Goal: Task Accomplishment & Management: Complete application form

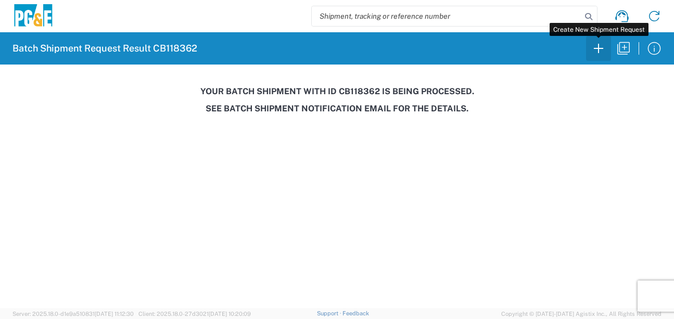
click at [599, 50] on icon "button" at bounding box center [598, 48] width 17 height 17
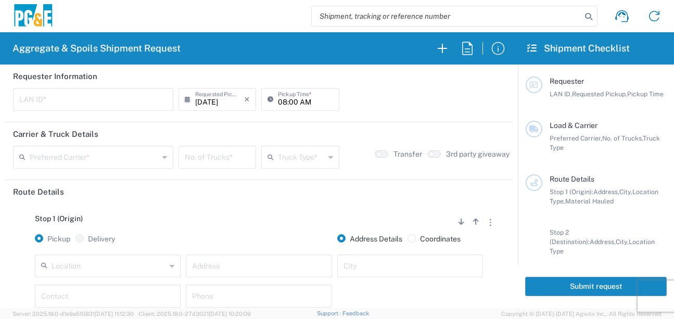
click at [119, 99] on input "text" at bounding box center [93, 99] width 148 height 18
type input "TAAA"
click at [278, 99] on input "08:00 AM" at bounding box center [305, 99] width 55 height 18
type input "05:00 AM"
click at [72, 152] on input "text" at bounding box center [94, 156] width 129 height 18
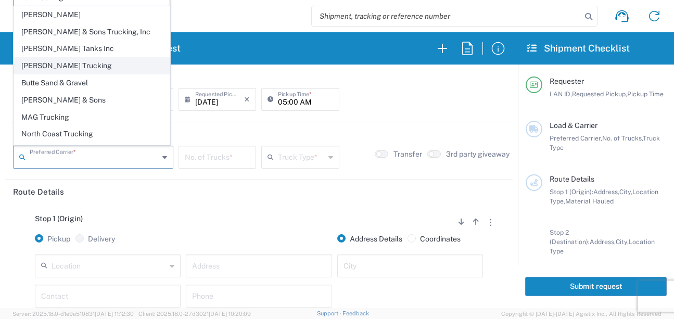
click at [53, 67] on span "[PERSON_NAME] Trucking" at bounding box center [92, 66] width 156 height 16
type input "[PERSON_NAME] Trucking"
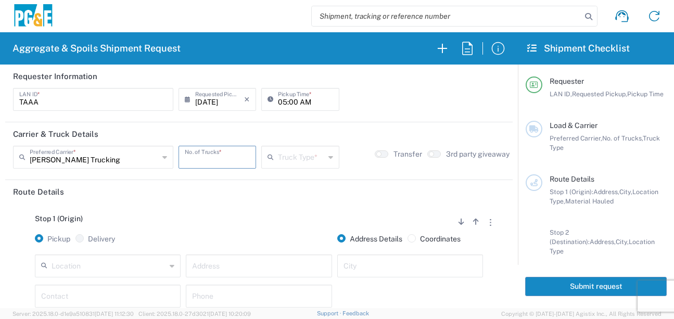
click at [206, 159] on input "number" at bounding box center [217, 156] width 65 height 18
type input "6"
click at [268, 162] on icon at bounding box center [272, 157] width 10 height 17
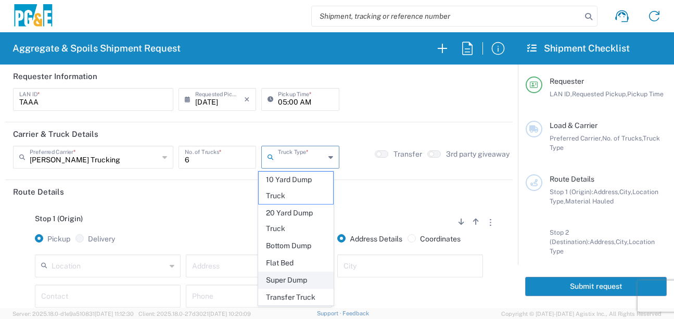
click at [284, 283] on span "Super Dump" at bounding box center [296, 280] width 74 height 16
type input "Super Dump"
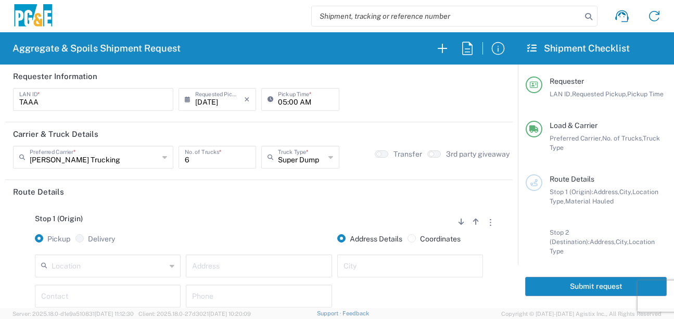
click at [270, 201] on header "Route Details" at bounding box center [258, 191] width 507 height 23
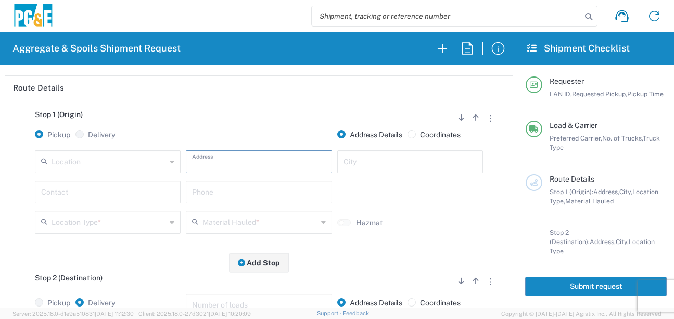
click at [232, 161] on input "text" at bounding box center [258, 161] width 133 height 18
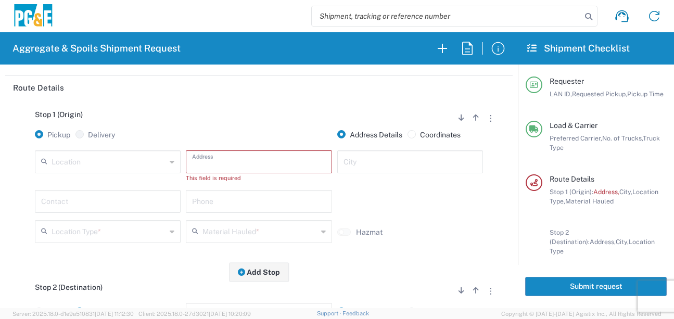
click at [237, 160] on input "text" at bounding box center [258, 161] width 133 height 18
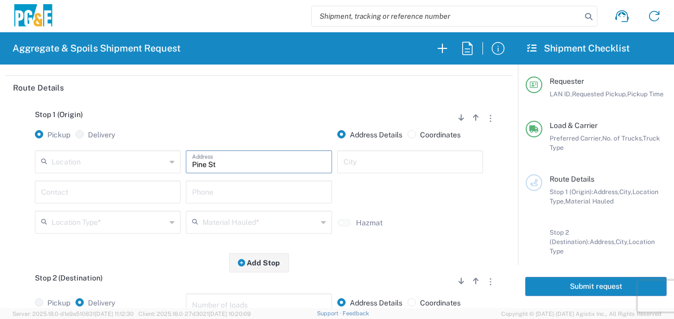
type input "Pine St"
click at [402, 158] on input "text" at bounding box center [409, 161] width 133 height 18
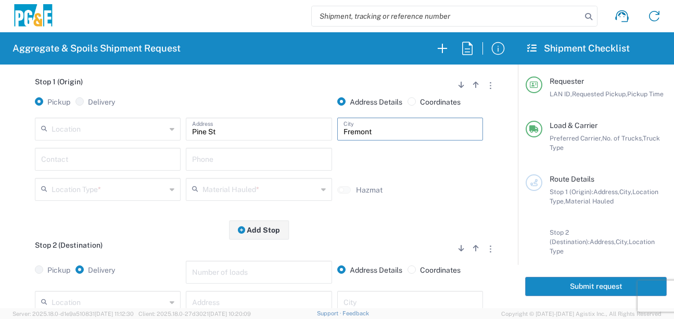
scroll to position [156, 0]
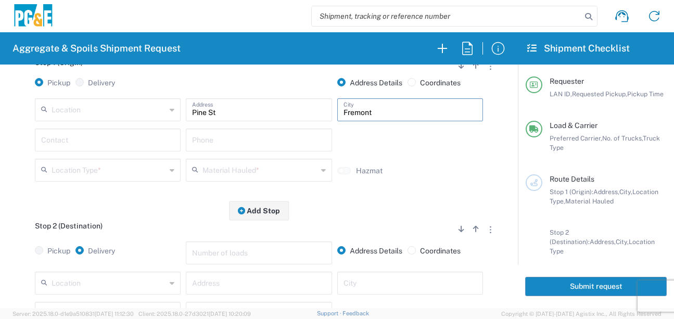
type input "Fremont"
click at [136, 134] on input "text" at bounding box center [107, 139] width 133 height 18
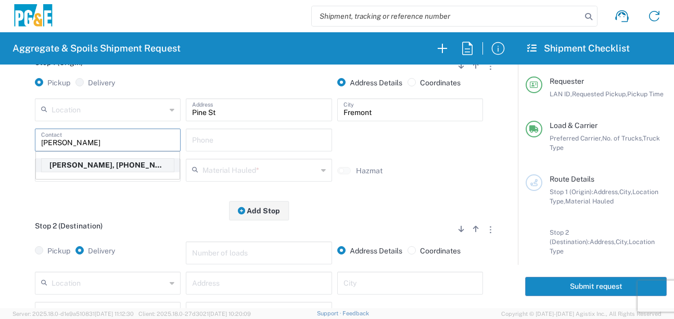
click at [78, 167] on p "[PERSON_NAME], [PHONE_NUMBER]" at bounding box center [108, 165] width 132 height 13
type input "[PERSON_NAME]"
type input "[PHONE_NUMBER]"
click at [134, 175] on input "text" at bounding box center [109, 169] width 114 height 18
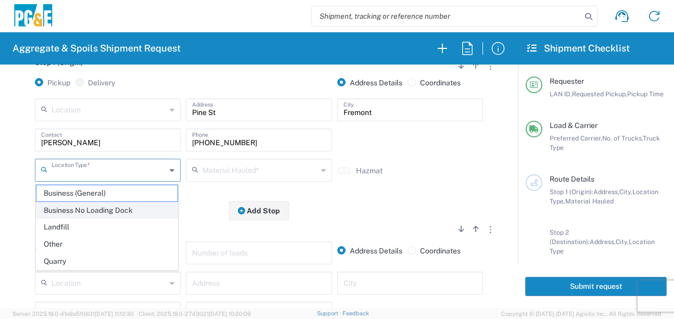
click at [97, 209] on span "Business No Loading Dock" at bounding box center [106, 210] width 141 height 16
type input "Business No Loading Dock"
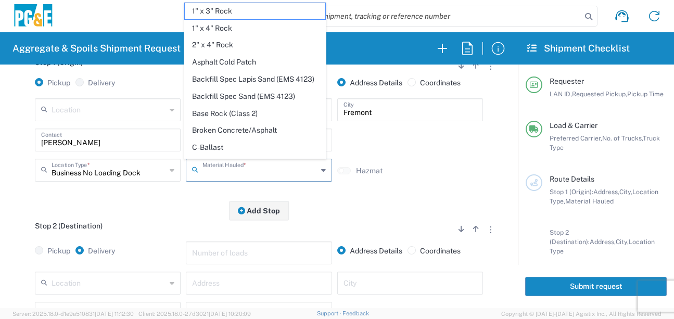
click at [220, 167] on input "text" at bounding box center [259, 169] width 114 height 18
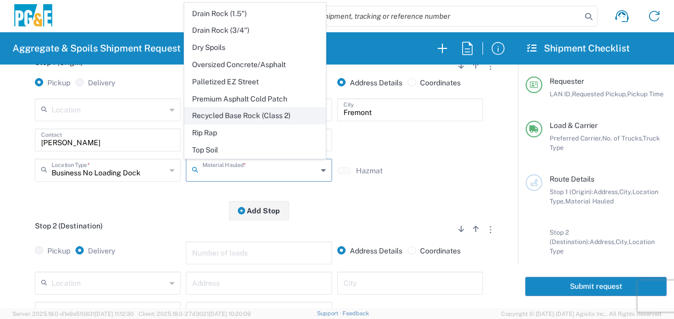
scroll to position [201, 0]
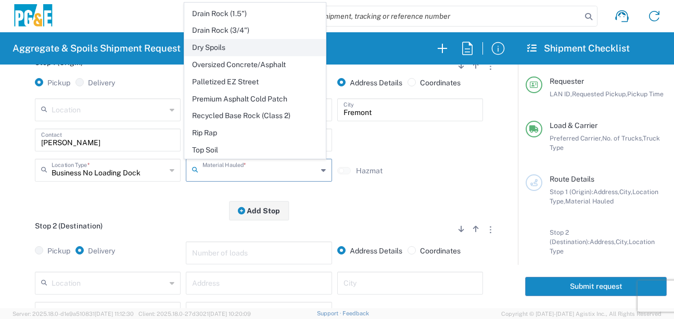
click at [222, 45] on span "Dry Spoils" at bounding box center [255, 48] width 141 height 16
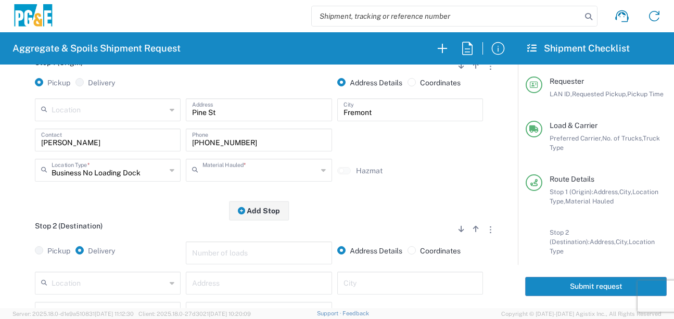
type input "Dry Spoils"
click at [143, 169] on input "Business No Loading Dock" at bounding box center [109, 169] width 114 height 18
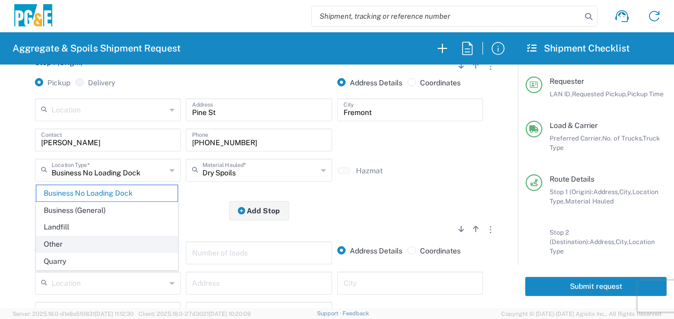
click at [77, 240] on span "Other" at bounding box center [106, 244] width 141 height 16
type input "Other"
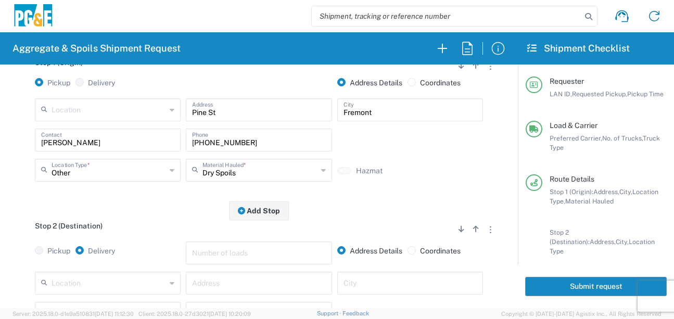
click at [122, 204] on div "Stop 1 (Origin) Add Stop Above Add Stop Below Remove Stop Pickup Delivery Addre…" at bounding box center [259, 128] width 492 height 163
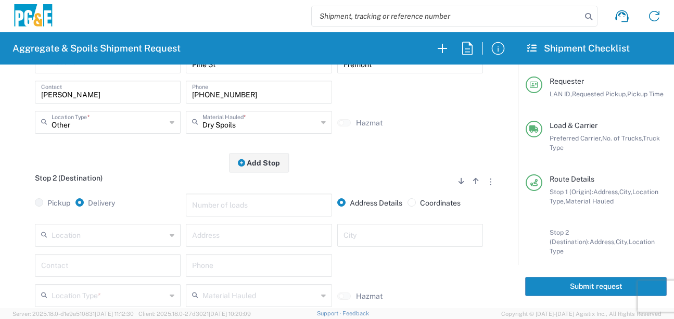
scroll to position [260, 0]
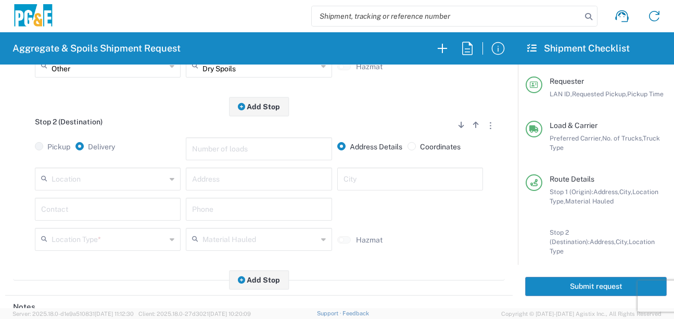
click at [150, 182] on input "text" at bounding box center [109, 178] width 114 height 18
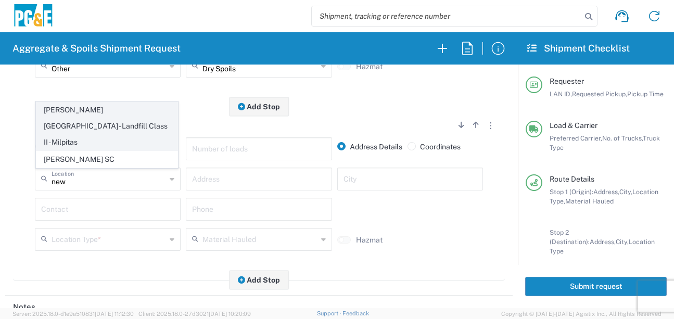
click at [88, 126] on span "[PERSON_NAME][GEOGRAPHIC_DATA] - Landfill Class II - Milpitas" at bounding box center [106, 126] width 141 height 48
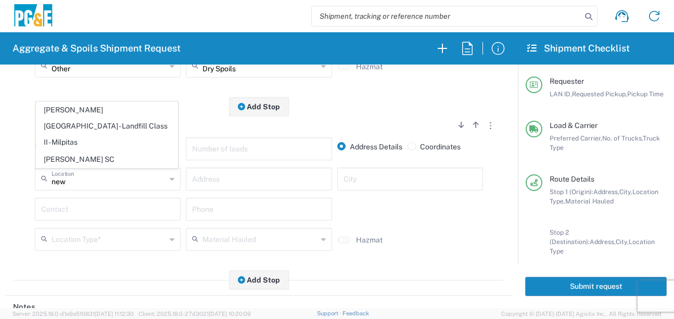
type input "[PERSON_NAME][GEOGRAPHIC_DATA] - Landfill Class II - Milpitas"
type input "[STREET_ADDRESS][PERSON_NAME]"
type input "Milpitas"
type input "Landfill"
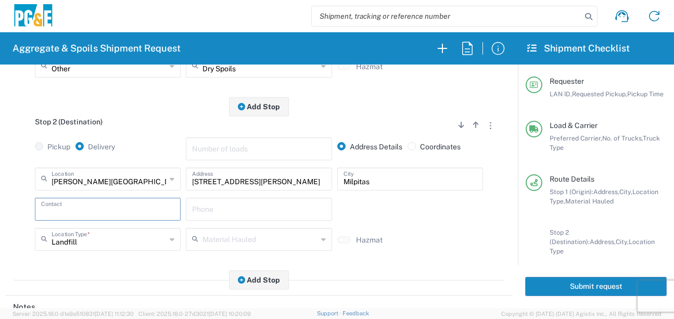
click at [110, 210] on input "text" at bounding box center [107, 208] width 133 height 18
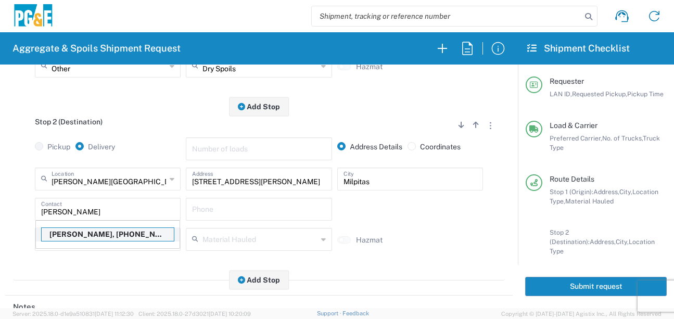
click at [112, 237] on p "[PERSON_NAME], [PHONE_NUMBER]" at bounding box center [108, 234] width 132 height 13
type input "[PERSON_NAME]"
type input "[PHONE_NUMBER]"
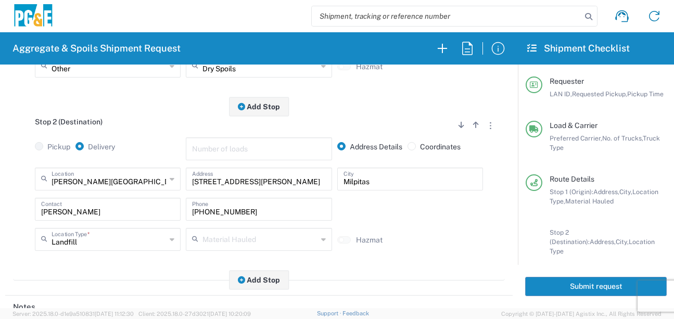
click at [112, 270] on div "Stop 2 (Destination) Add Stop Above Add Stop Below Remove Stop Pickup Delivery …" at bounding box center [259, 194] width 492 height 174
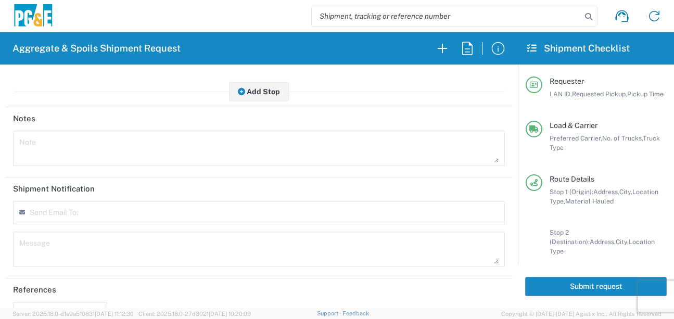
scroll to position [478, 0]
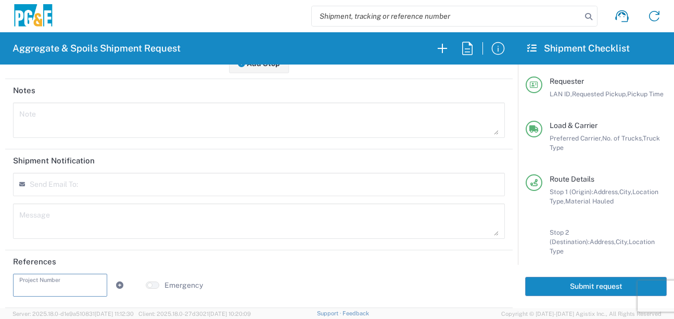
click at [54, 289] on input "text" at bounding box center [60, 284] width 82 height 18
type input "84024609"
click at [259, 260] on header "References" at bounding box center [258, 261] width 507 height 23
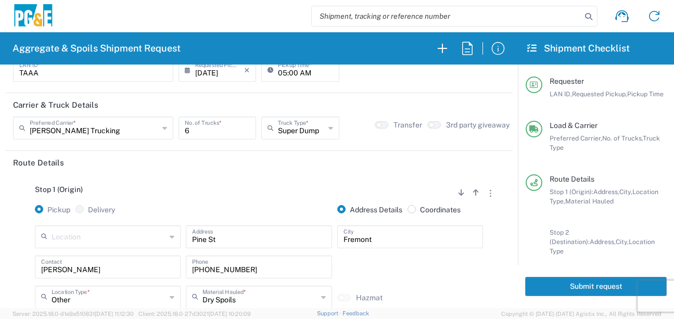
scroll to position [0, 0]
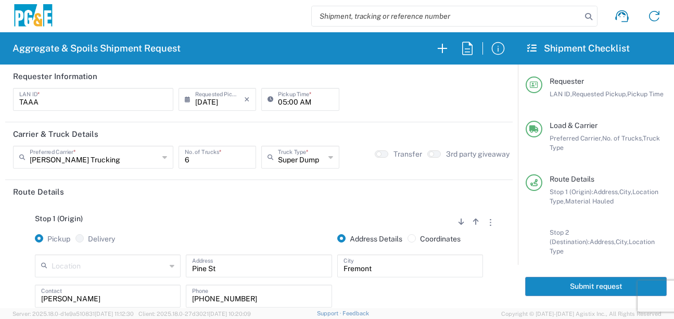
click at [585, 288] on button "Submit request" at bounding box center [596, 286] width 142 height 19
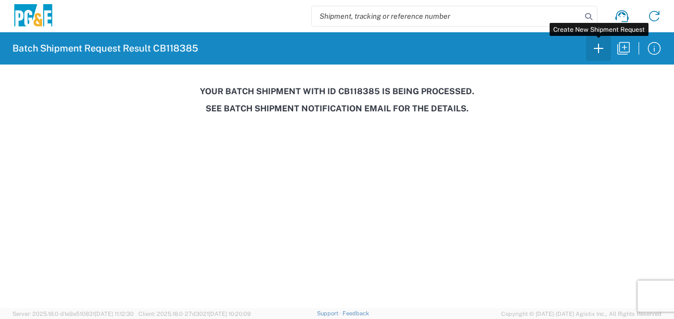
click at [600, 48] on icon "button" at bounding box center [598, 48] width 17 height 17
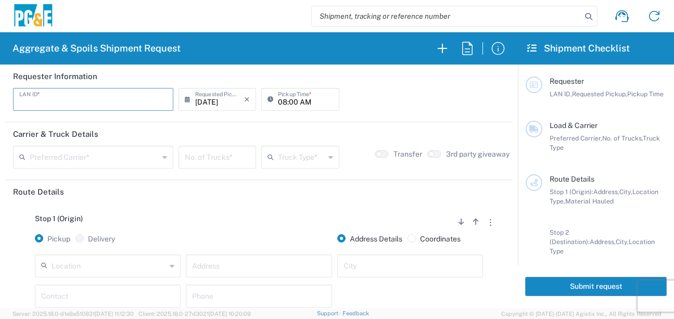
click at [102, 96] on input "text" at bounding box center [93, 99] width 148 height 18
type input "LXRJ"
click at [278, 100] on input "08:00 AM" at bounding box center [305, 99] width 55 height 18
type input "06:00 AM"
click at [126, 159] on input "text" at bounding box center [94, 156] width 129 height 18
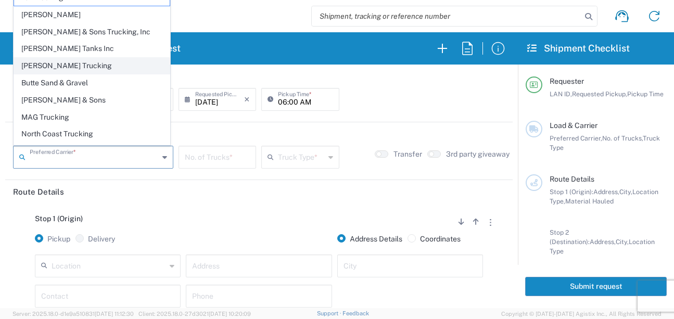
click at [54, 67] on span "[PERSON_NAME] Trucking" at bounding box center [92, 66] width 156 height 16
type input "[PERSON_NAME] Trucking"
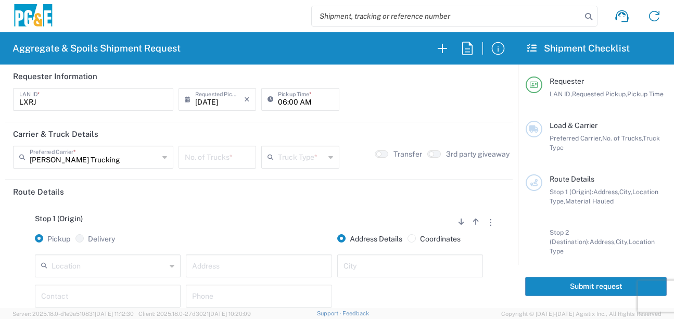
click at [227, 161] on input "number" at bounding box center [217, 156] width 65 height 18
type input "8"
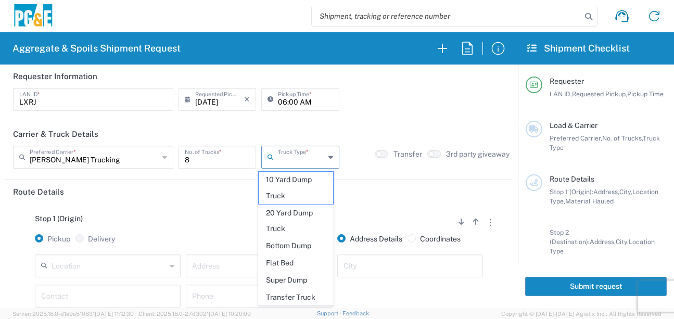
click at [301, 157] on input "text" at bounding box center [301, 156] width 46 height 18
click at [287, 217] on span "20 Yard Dump Truck" at bounding box center [296, 221] width 74 height 32
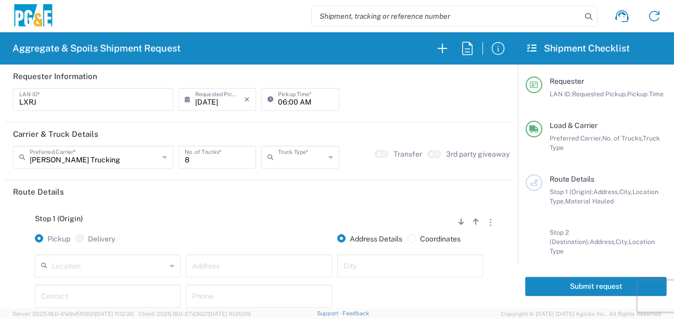
type input "20 Yard Dump Truck"
click at [276, 204] on div "Stop 1 (Origin) Add Stop Above Add Stop Below Remove Stop Pickup Delivery Addre…" at bounding box center [259, 284] width 492 height 163
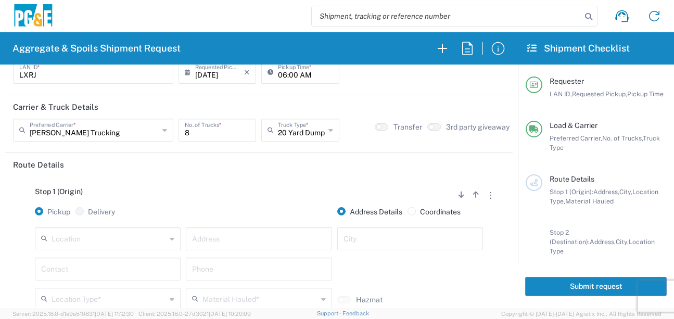
scroll to position [52, 0]
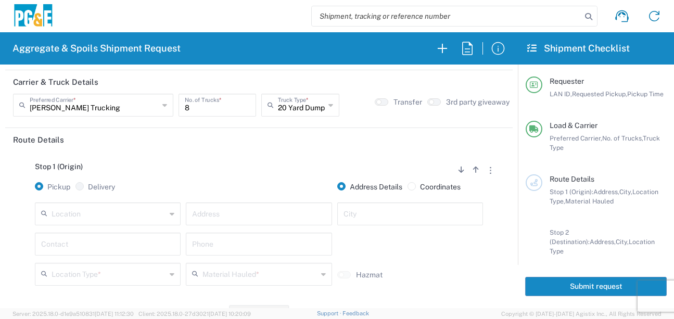
click at [136, 210] on input "text" at bounding box center [109, 213] width 114 height 18
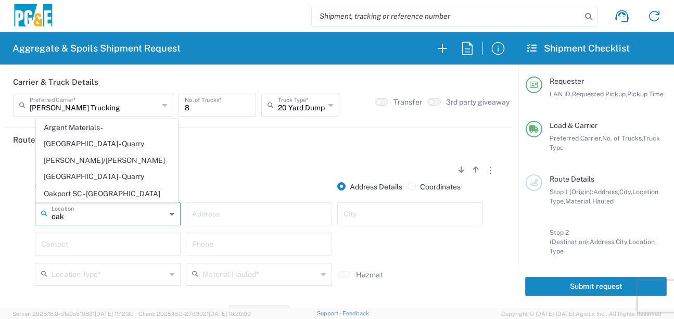
click at [120, 195] on span "Oakport SC - [GEOGRAPHIC_DATA]" at bounding box center [106, 194] width 141 height 16
type input "Oakport SC - [GEOGRAPHIC_DATA]"
type input "[STREET_ADDRESS]"
type input "[GEOGRAPHIC_DATA]"
type input "Business No Loading Dock"
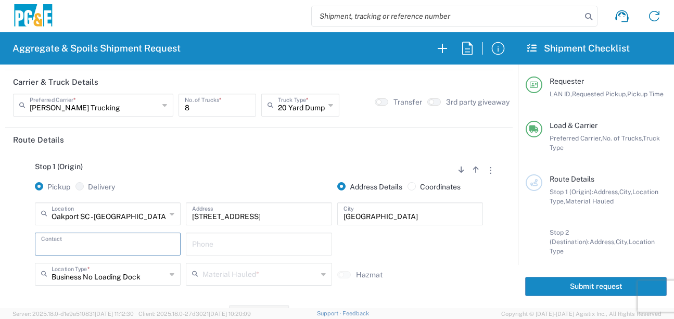
click at [100, 239] on input "text" at bounding box center [107, 243] width 133 height 18
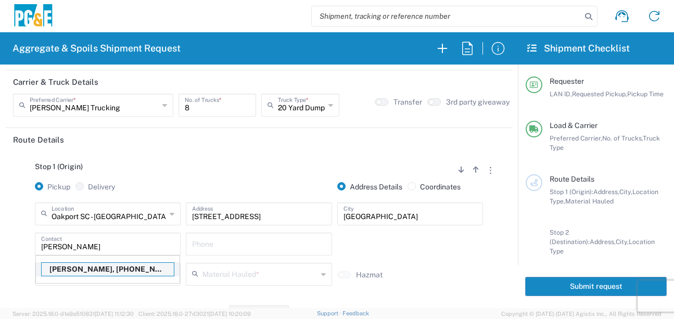
click at [94, 266] on p "[PERSON_NAME], [PHONE_NUMBER]" at bounding box center [108, 269] width 132 height 13
type input "[PERSON_NAME]"
type input "[PHONE_NUMBER]"
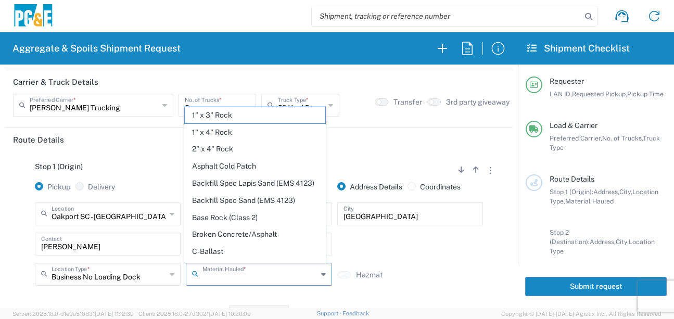
click at [237, 280] on input "text" at bounding box center [259, 273] width 114 height 18
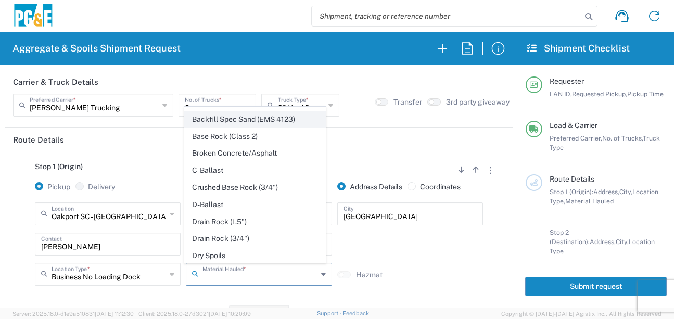
scroll to position [104, 0]
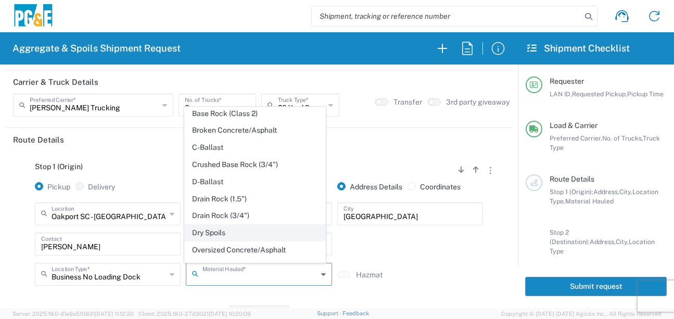
click at [208, 241] on span "Dry Spoils" at bounding box center [255, 233] width 141 height 16
type input "Dry Spoils"
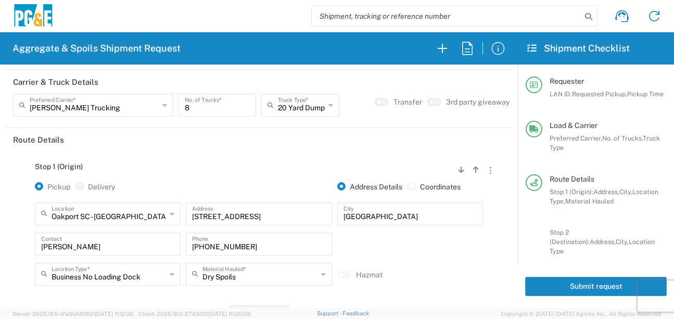
click at [161, 297] on div "Stop 1 (Origin) Add Stop Above Add Stop Below Remove Stop Pickup Delivery Addre…" at bounding box center [259, 232] width 492 height 163
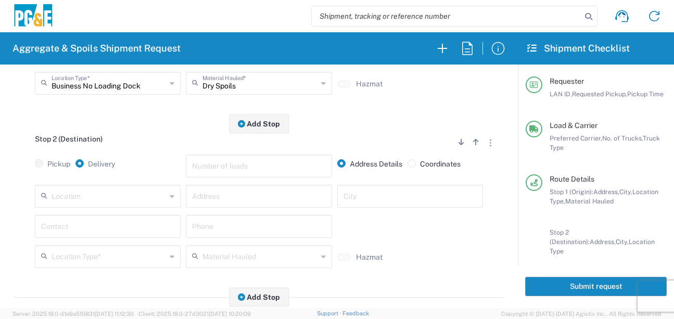
scroll to position [260, 0]
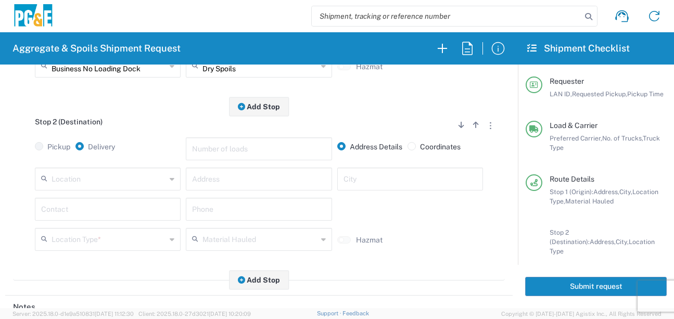
click at [111, 181] on input "text" at bounding box center [109, 178] width 114 height 18
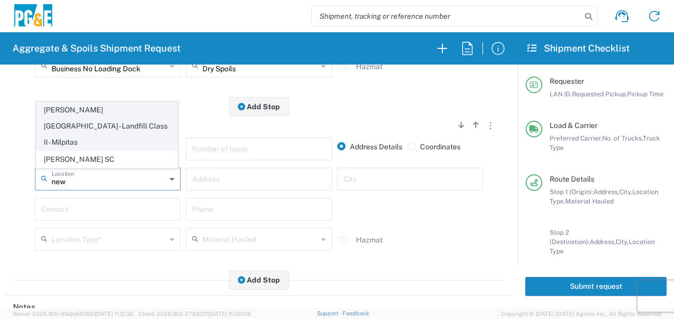
click at [110, 124] on span "[PERSON_NAME][GEOGRAPHIC_DATA] - Landfill Class II - Milpitas" at bounding box center [106, 126] width 141 height 48
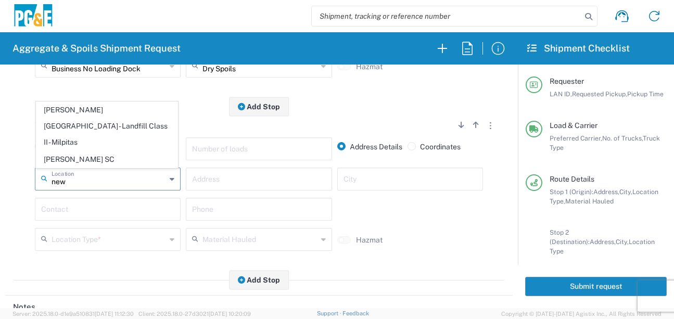
type input "[PERSON_NAME][GEOGRAPHIC_DATA] - Landfill Class II - Milpitas"
type input "[STREET_ADDRESS][PERSON_NAME]"
type input "Milpitas"
type input "Landfill"
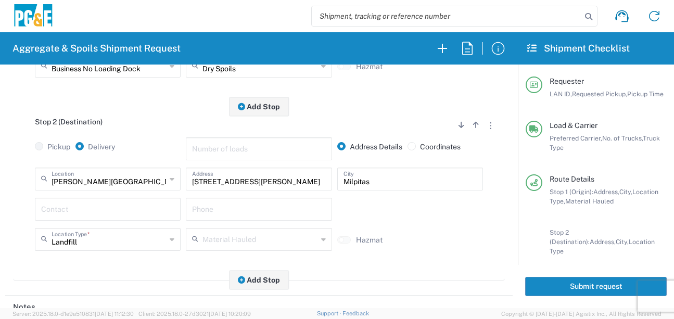
click at [96, 210] on input "text" at bounding box center [107, 208] width 133 height 18
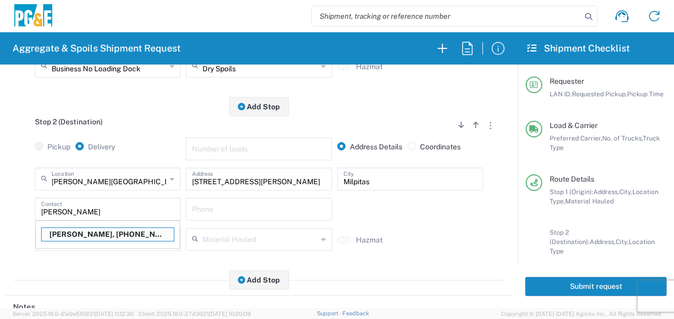
click at [98, 232] on p "[PERSON_NAME], [PHONE_NUMBER]" at bounding box center [108, 234] width 132 height 13
type input "[PERSON_NAME]"
type input "[PHONE_NUMBER]"
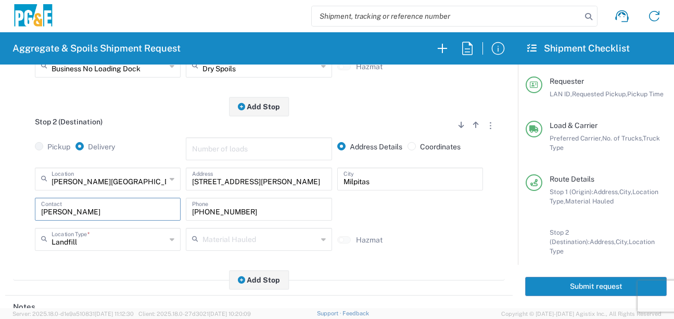
click at [107, 272] on div "Stop 2 (Destination) Add Stop Above Add Stop Below Remove Stop Pickup Delivery …" at bounding box center [259, 194] width 492 height 174
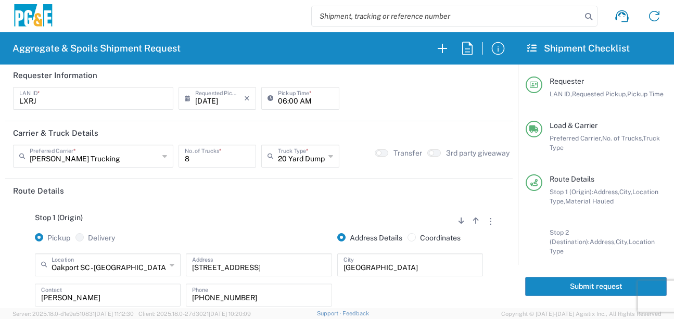
scroll to position [0, 0]
click at [570, 284] on button "Submit request" at bounding box center [596, 286] width 142 height 19
